Goal: Communication & Community: Answer question/provide support

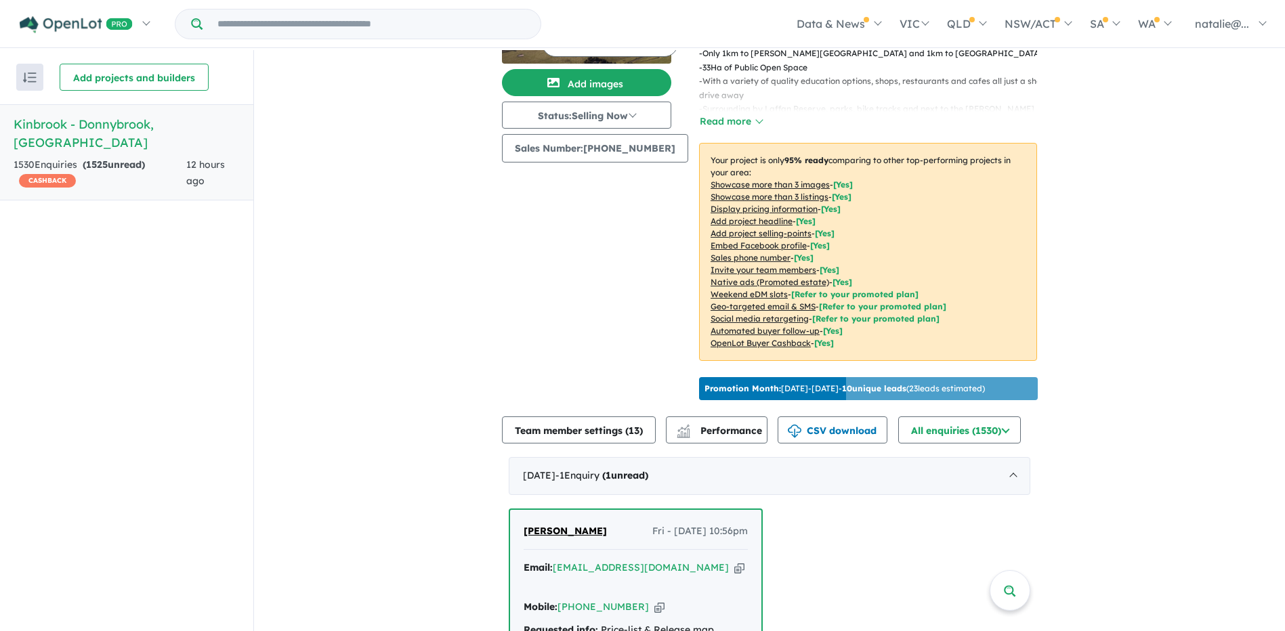
scroll to position [264, 0]
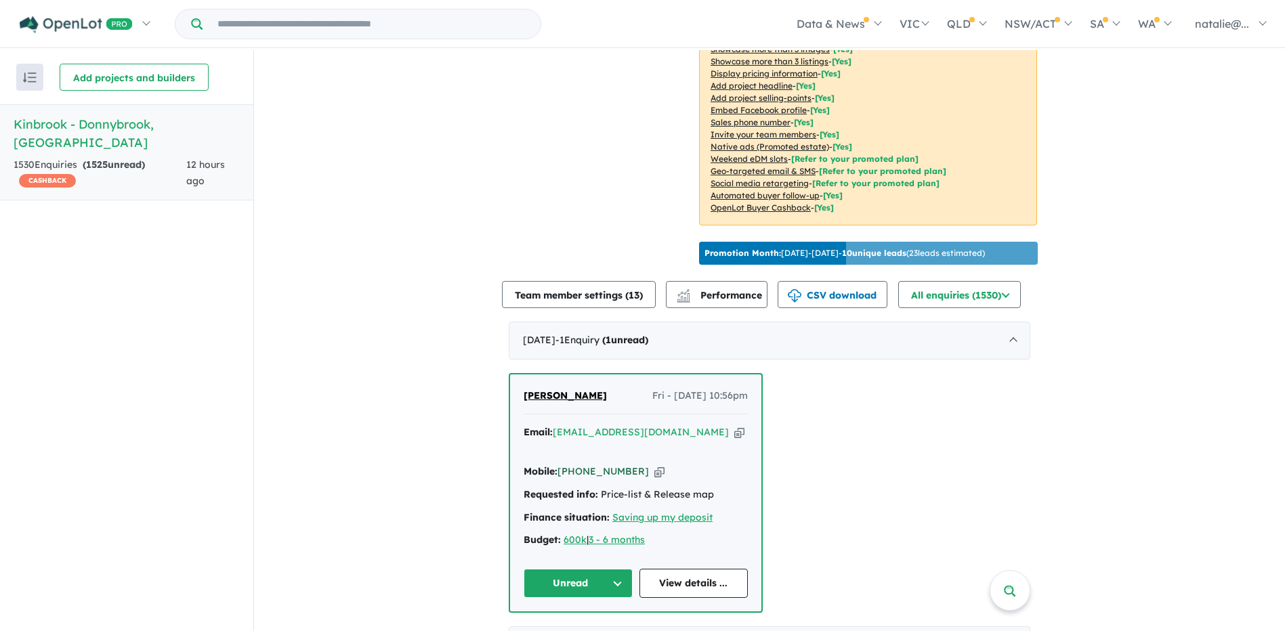
drag, startPoint x: 632, startPoint y: 485, endPoint x: 577, endPoint y: 484, distance: 54.9
click at [577, 480] on div "Mobile: [PHONE_NUMBER] Copied!" at bounding box center [636, 472] width 224 height 16
copy link "489 194 238"
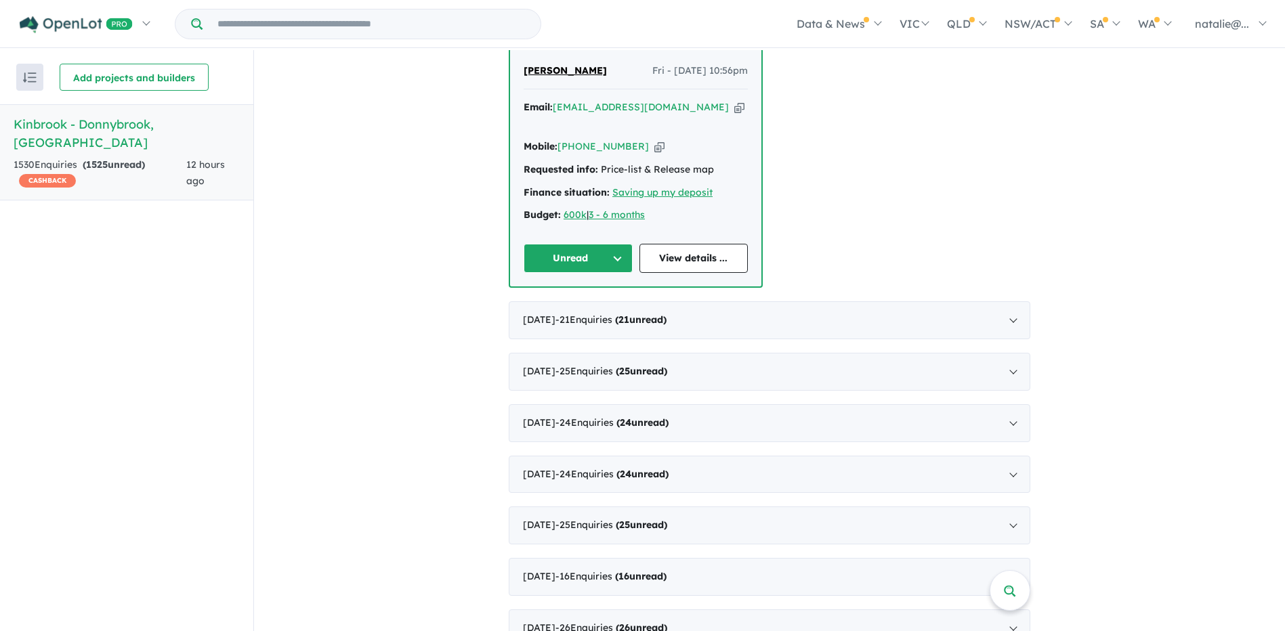
scroll to position [603, 0]
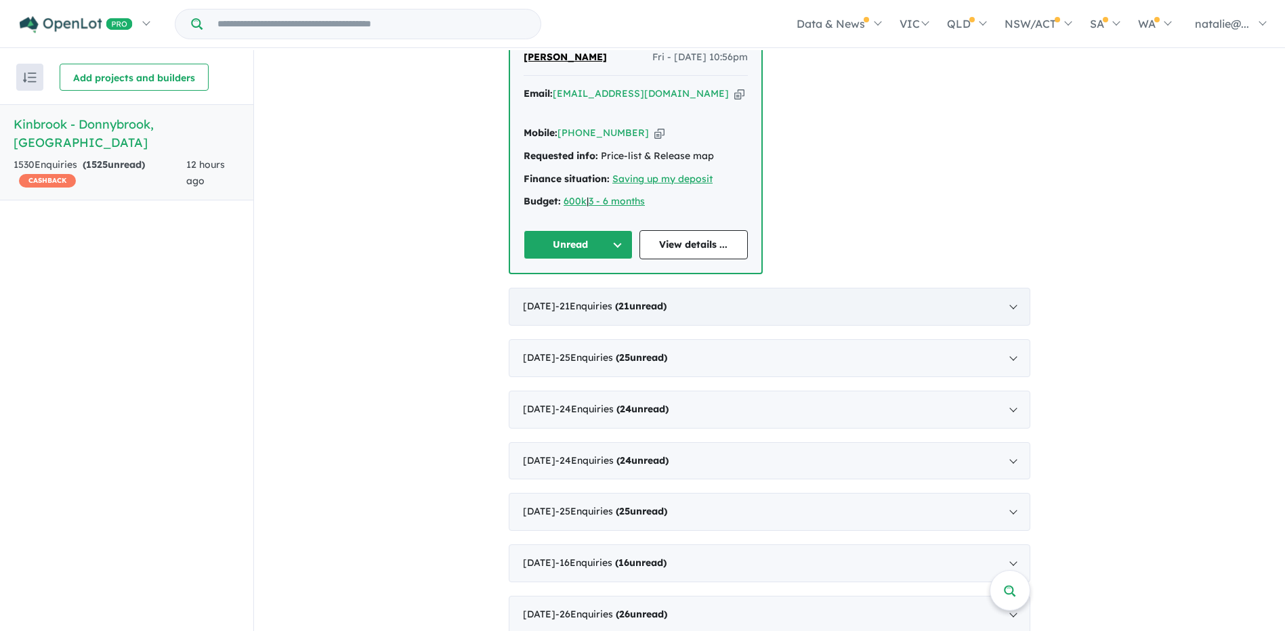
click at [1013, 319] on div "September 2025 - 21 Enquir ies ( 21 unread)" at bounding box center [769, 307] width 521 height 38
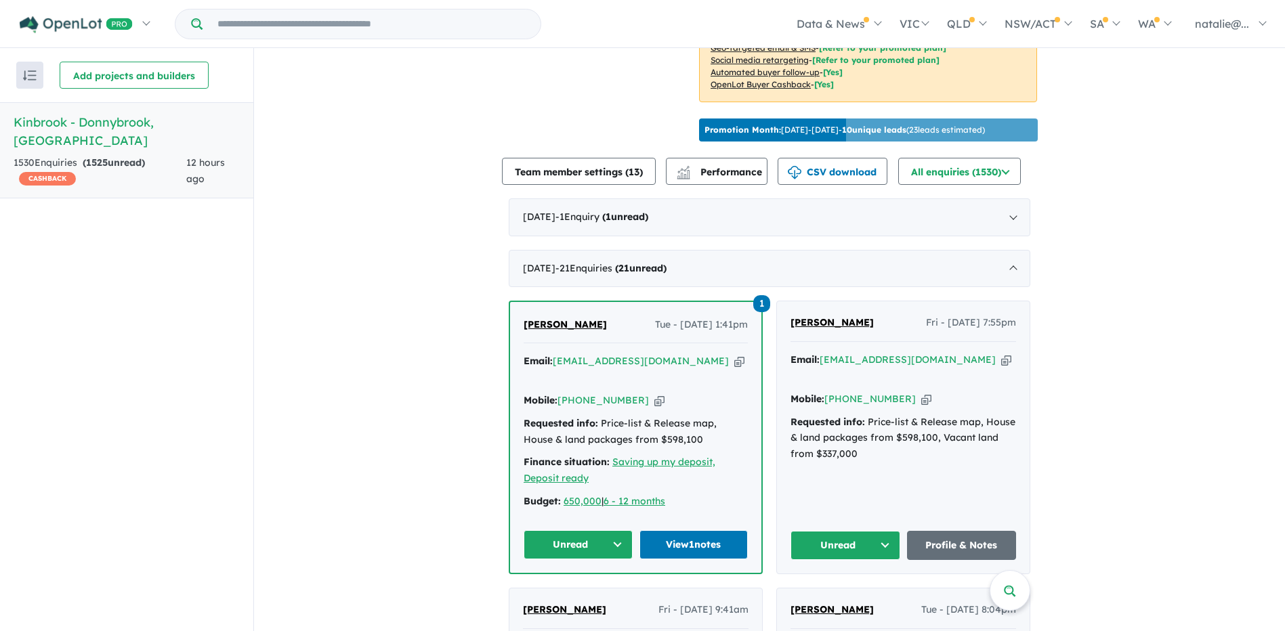
scroll to position [318, 0]
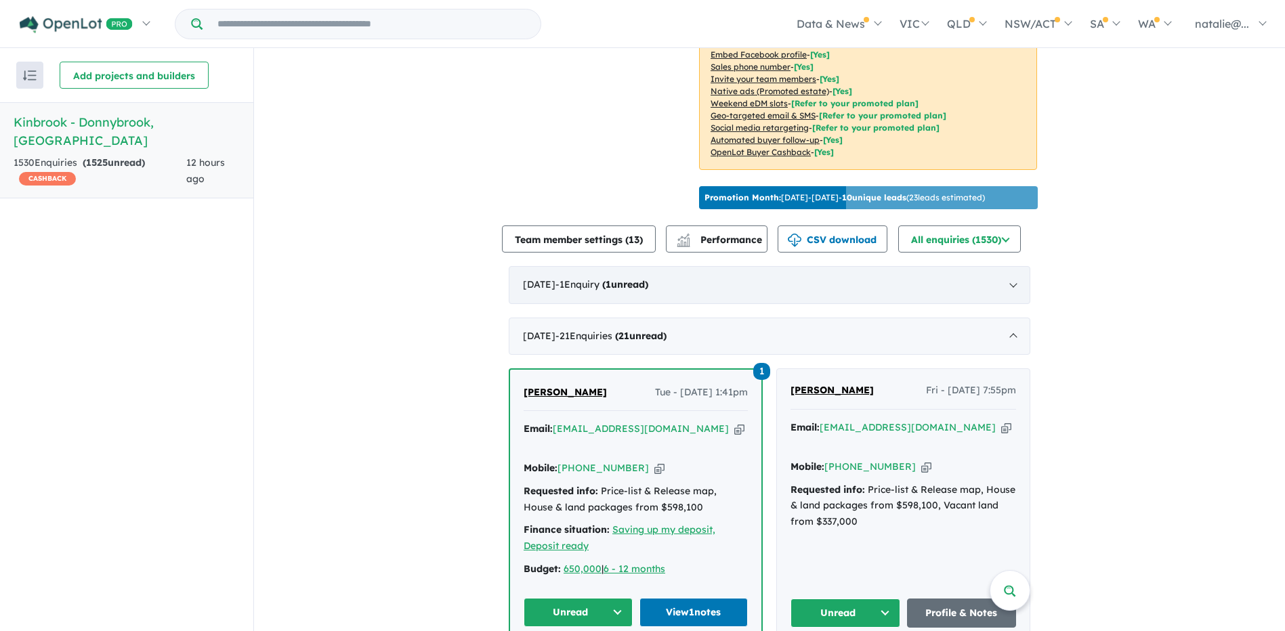
click at [775, 301] on div "October 2025 - 1 Enquir y ( 1 unread)" at bounding box center [769, 285] width 521 height 38
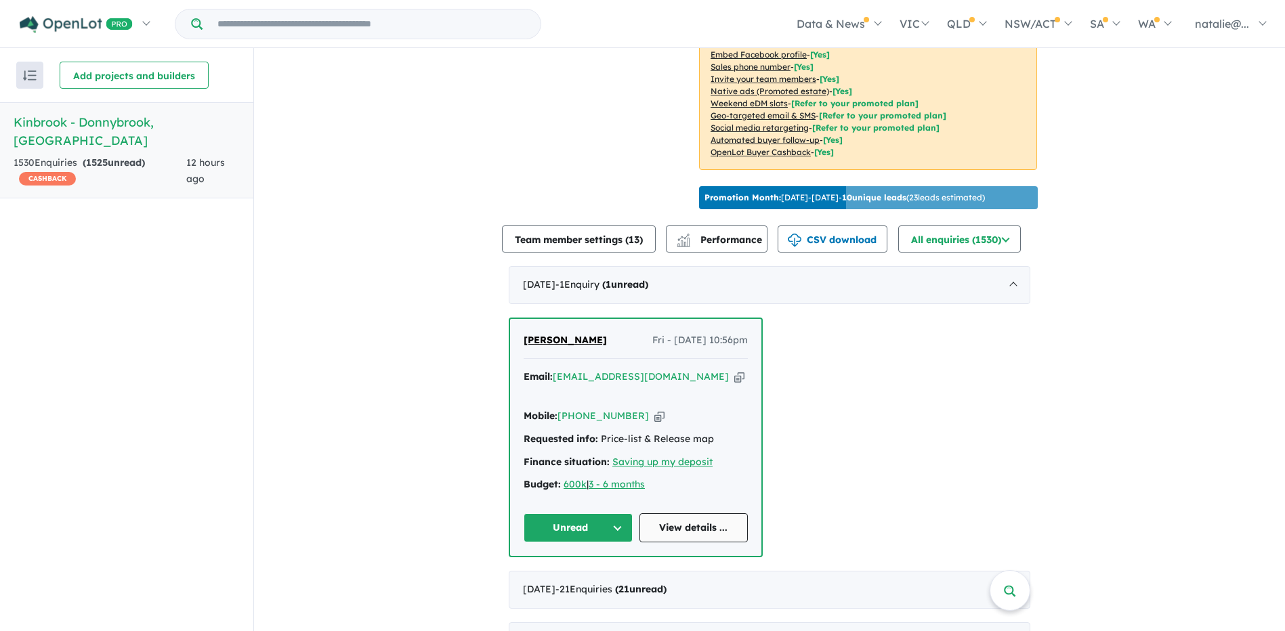
click at [679, 542] on link "View details ..." at bounding box center [693, 527] width 109 height 29
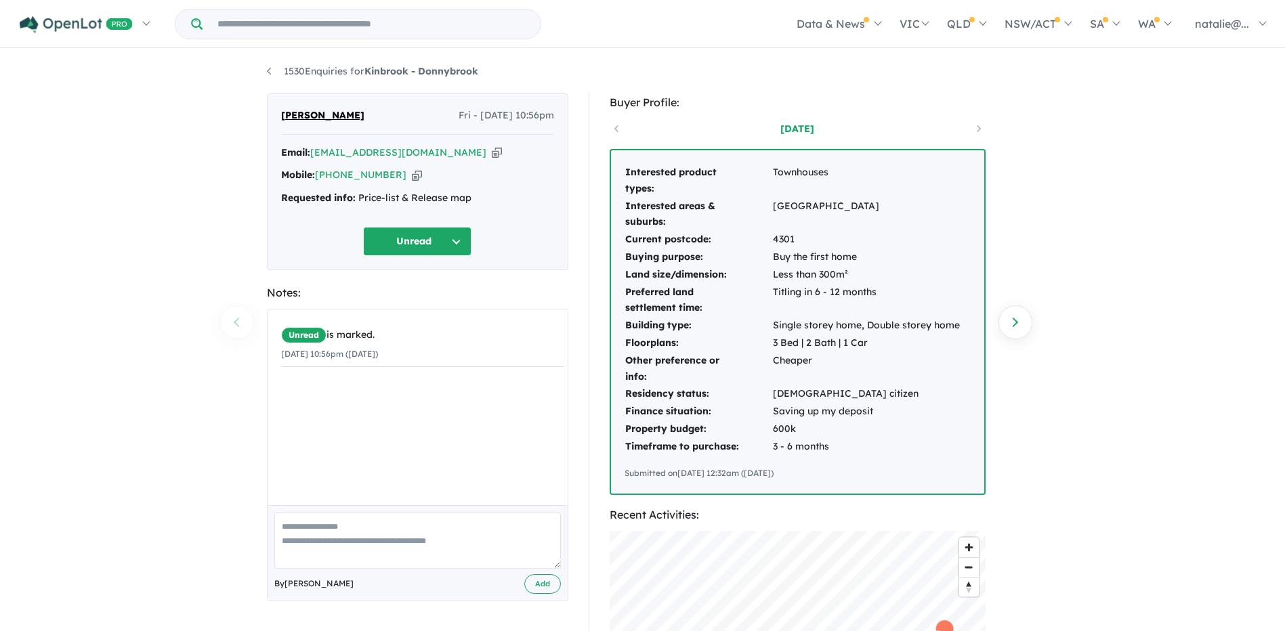
click at [354, 531] on textarea at bounding box center [417, 541] width 286 height 56
drag, startPoint x: 391, startPoint y: 526, endPoint x: 224, endPoint y: 540, distance: 167.2
click at [221, 539] on div "**********" at bounding box center [642, 341] width 1285 height 583
type textarea "**********"
click at [534, 589] on button "Add" at bounding box center [542, 584] width 37 height 20
